Goal: Find specific page/section: Find specific page/section

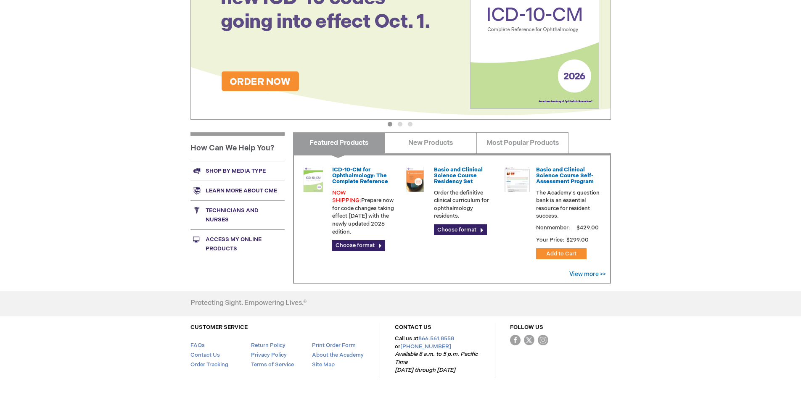
scroll to position [168, 0]
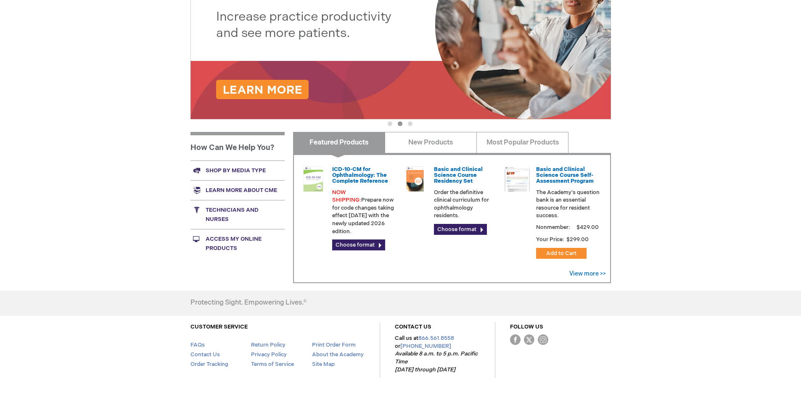
click at [212, 211] on link "Technicians and nurses" at bounding box center [237, 214] width 94 height 29
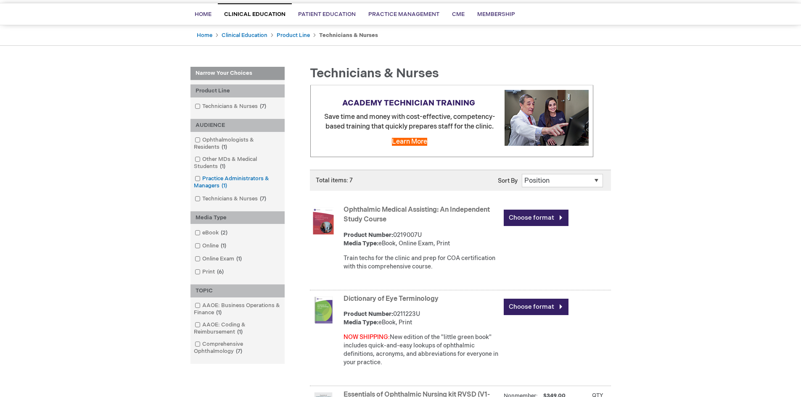
click at [228, 179] on link "Practice Administrators & Managers 1 item" at bounding box center [238, 182] width 90 height 15
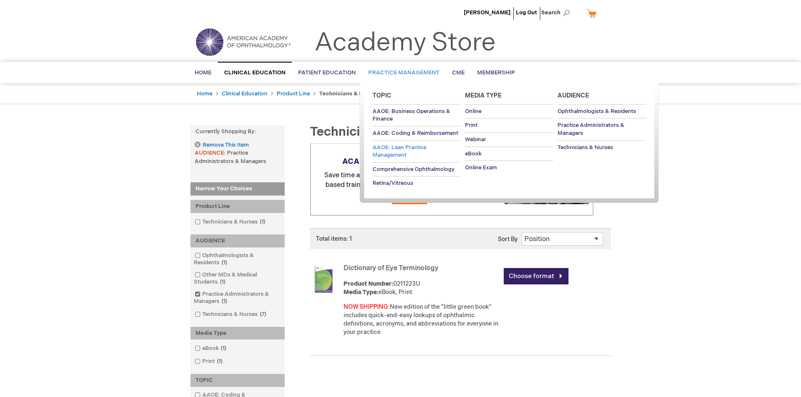
click at [395, 153] on span "AAOE: Lean Practice Management" at bounding box center [399, 151] width 54 height 15
